Goal: Task Accomplishment & Management: Use online tool/utility

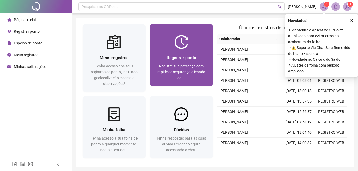
click at [178, 74] on span "Registre sua presença com rapidez e segurança clicando aqui!" at bounding box center [181, 72] width 48 height 16
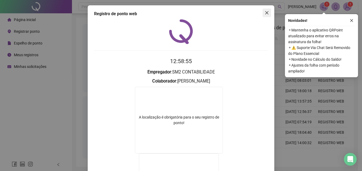
click at [267, 10] on button "Close" at bounding box center [267, 13] width 9 height 9
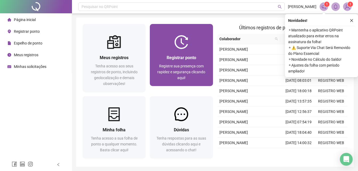
click at [181, 51] on div "Registrar ponto Registre sua presença com rapidez e segurança clicando aqui!" at bounding box center [181, 67] width 63 height 37
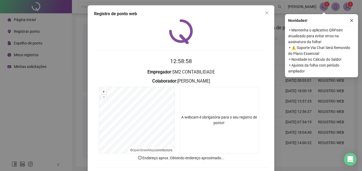
scroll to position [25, 0]
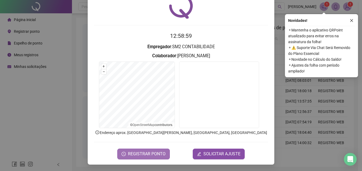
click at [140, 159] on button "REGISTRAR PONTO" at bounding box center [143, 154] width 53 height 11
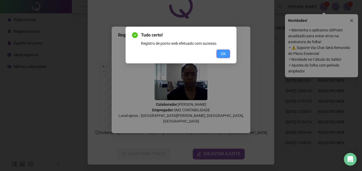
click at [223, 54] on span "OK" at bounding box center [223, 54] width 5 height 6
